Goal: Transaction & Acquisition: Purchase product/service

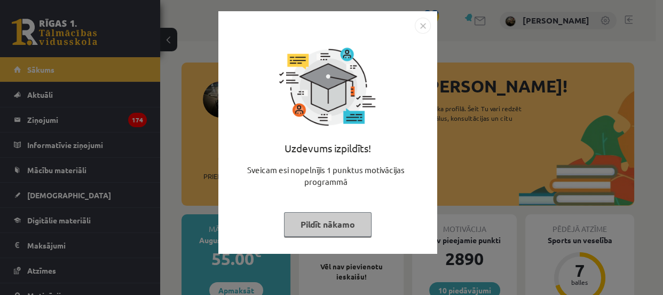
click at [318, 230] on button "Pildīt nākamo" at bounding box center [328, 224] width 88 height 25
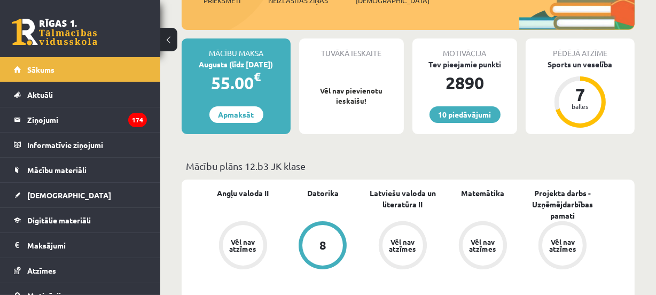
scroll to position [194, 0]
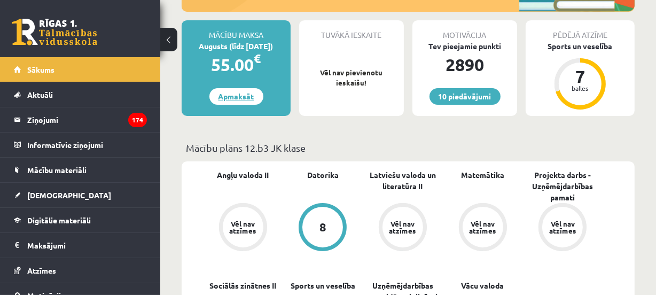
click at [237, 96] on link "Apmaksāt" at bounding box center [236, 96] width 54 height 17
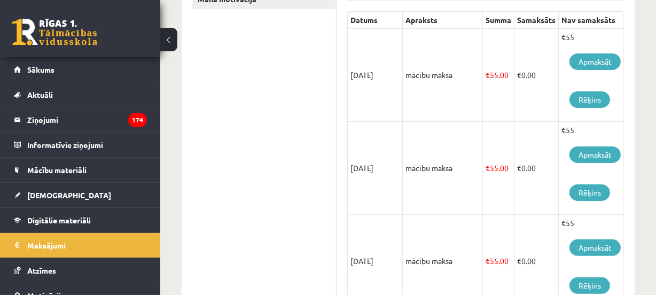
scroll to position [242, 0]
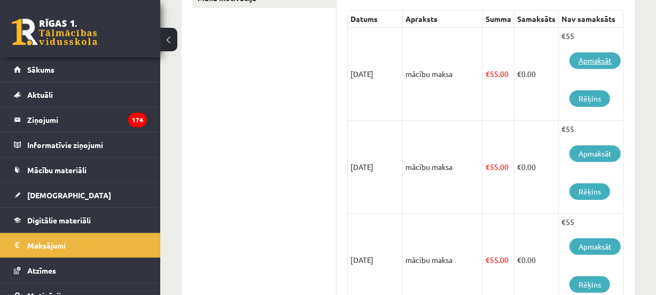
click at [594, 63] on link "Apmaksāt" at bounding box center [594, 60] width 51 height 17
